Goal: Information Seeking & Learning: Learn about a topic

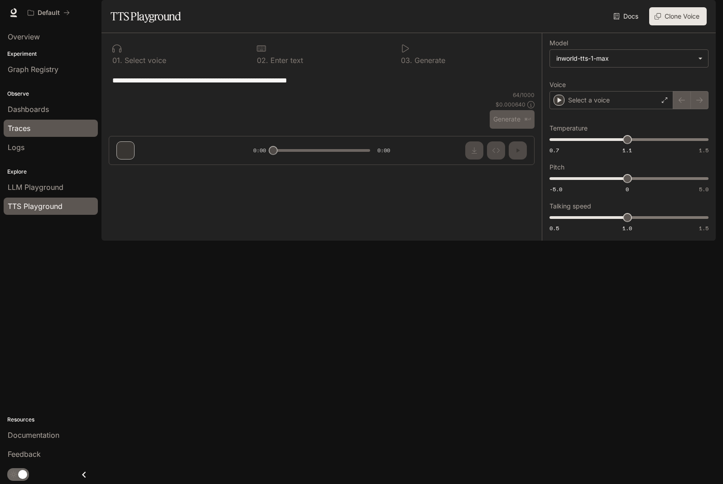
type textarea "**********"
